Goal: Complete application form

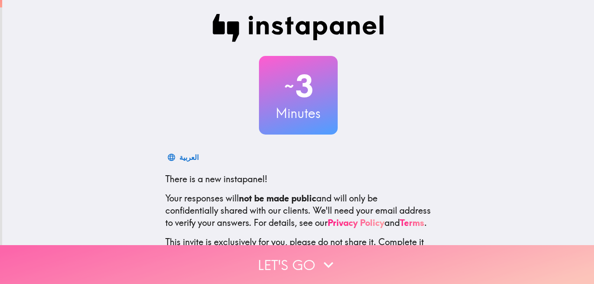
click at [310, 266] on button "Let's go" at bounding box center [297, 264] width 594 height 39
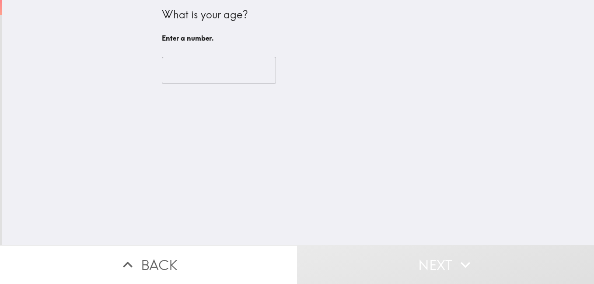
click at [192, 67] on input "number" at bounding box center [219, 70] width 114 height 27
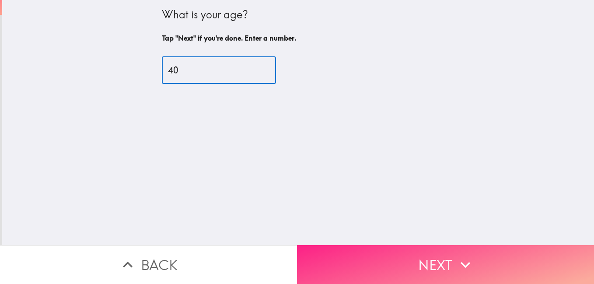
type input "40"
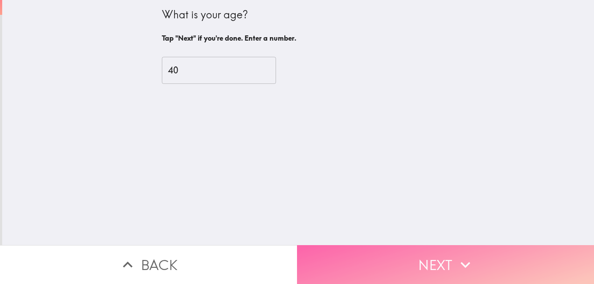
click at [446, 247] on button "Next" at bounding box center [445, 264] width 297 height 39
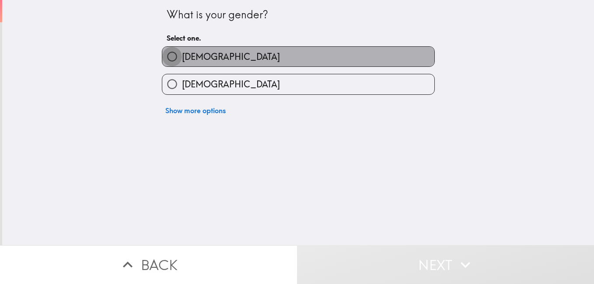
click at [164, 49] on input "[DEMOGRAPHIC_DATA]" at bounding box center [172, 57] width 20 height 20
radio input "true"
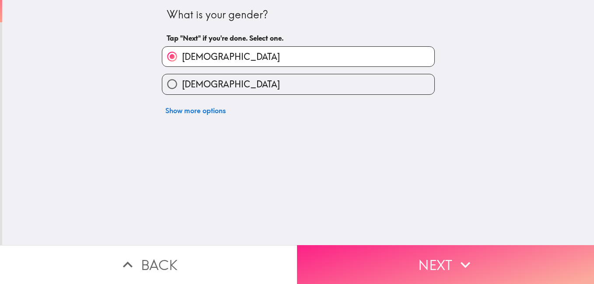
click at [435, 268] on button "Next" at bounding box center [445, 264] width 297 height 39
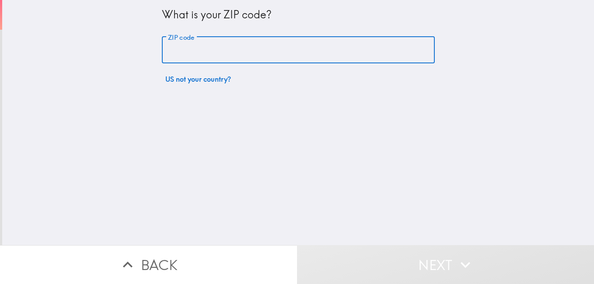
click at [204, 47] on input "ZIP code" at bounding box center [298, 50] width 273 height 27
type input "08088"
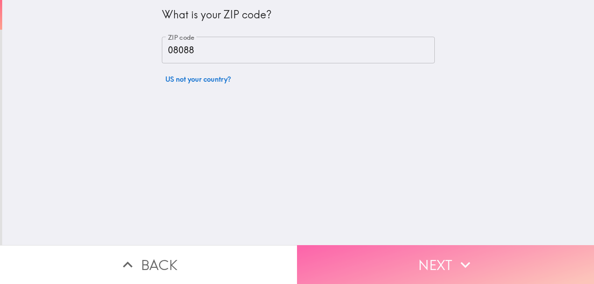
click at [415, 260] on button "Next" at bounding box center [445, 264] width 297 height 39
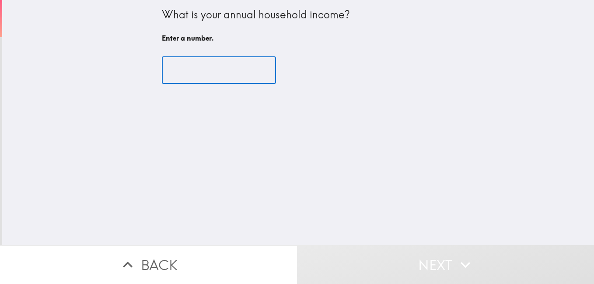
click at [207, 72] on input "number" at bounding box center [219, 70] width 114 height 27
click at [253, 67] on input "1" at bounding box center [219, 70] width 114 height 27
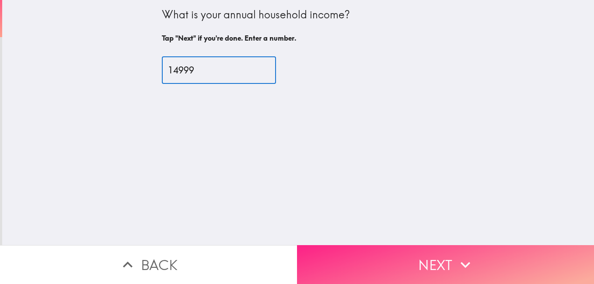
type input "14999"
click at [467, 260] on icon "button" at bounding box center [465, 264] width 19 height 19
